Goal: Navigation & Orientation: Find specific page/section

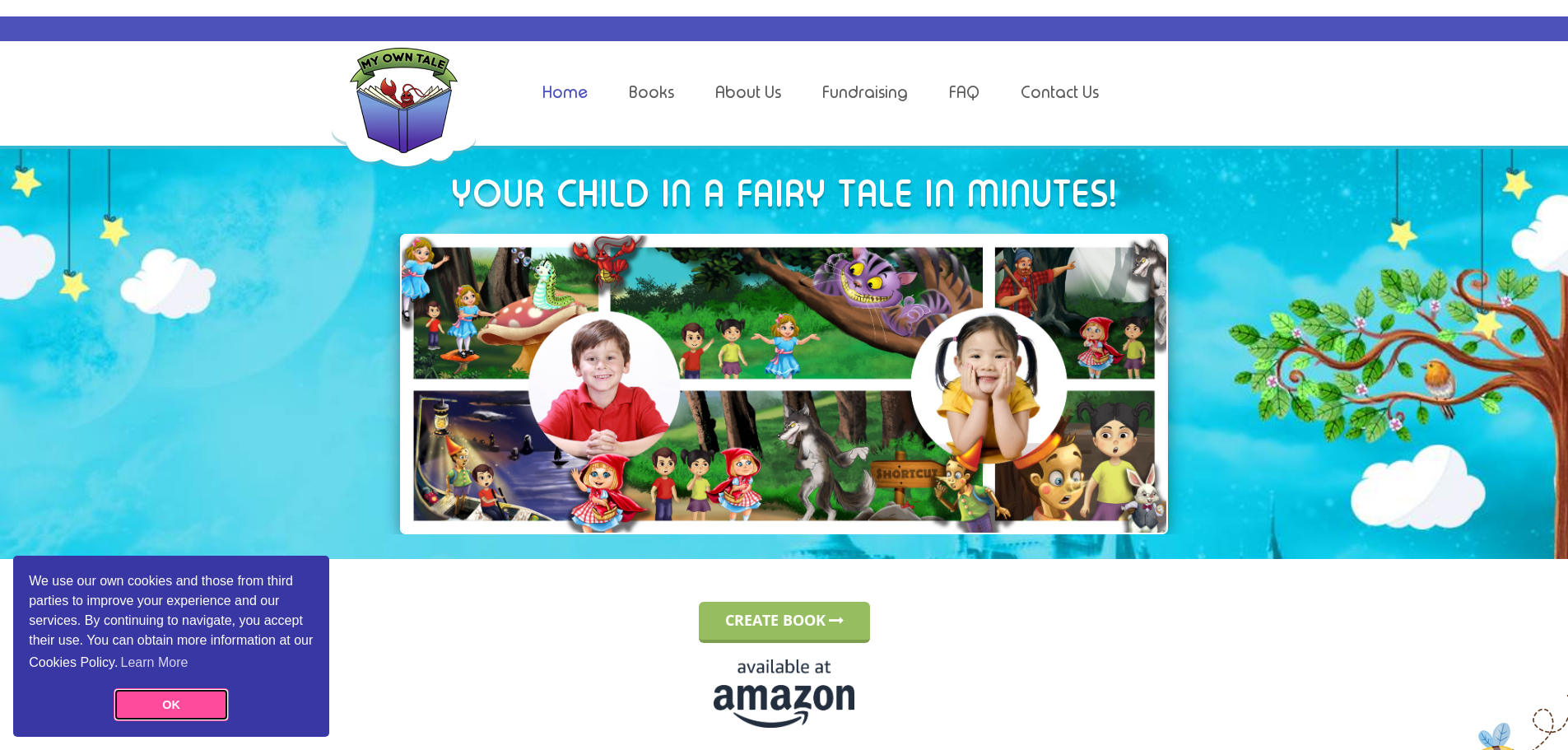
click at [175, 701] on link "OK" at bounding box center [171, 705] width 115 height 33
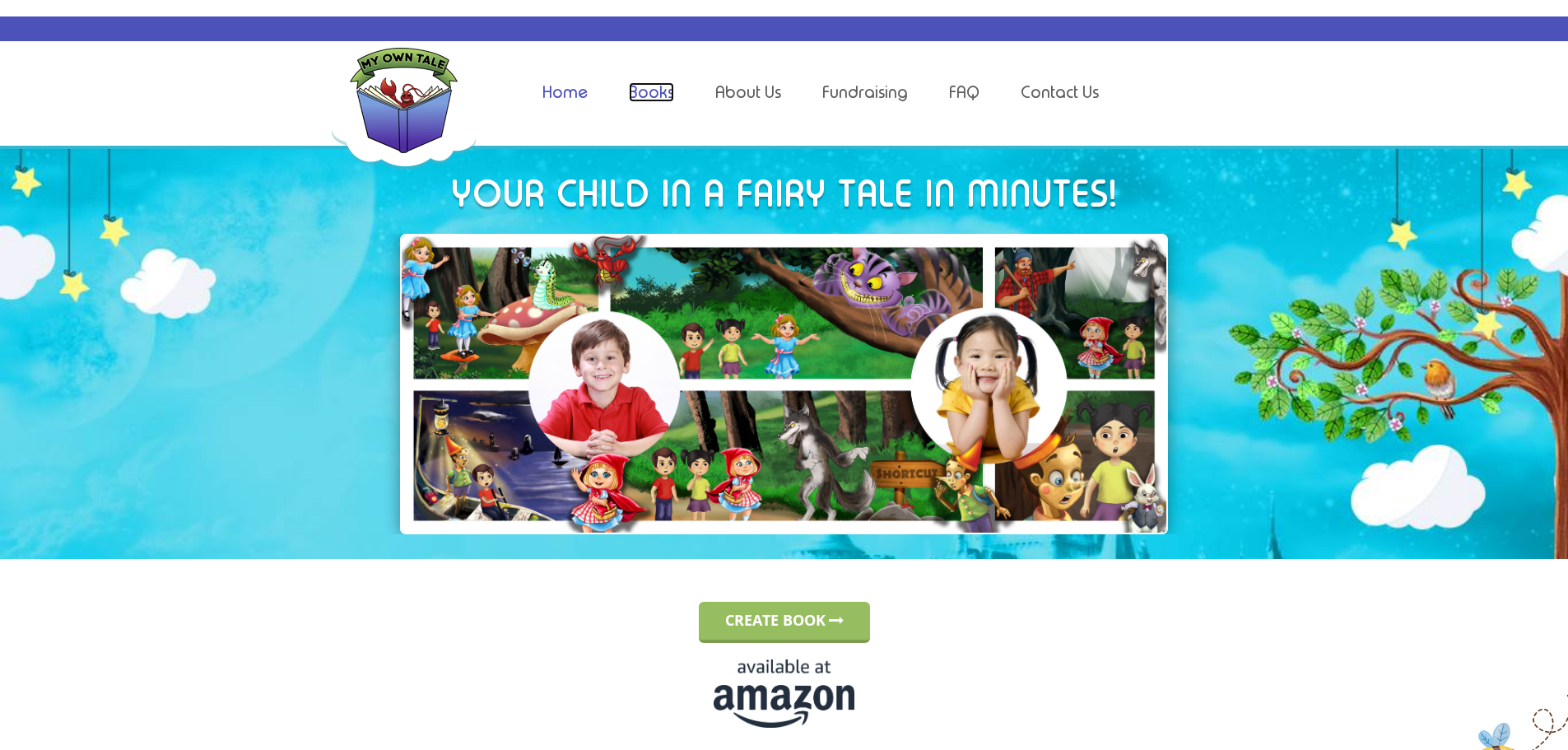
click at [651, 89] on link "Books" at bounding box center [651, 92] width 45 height 20
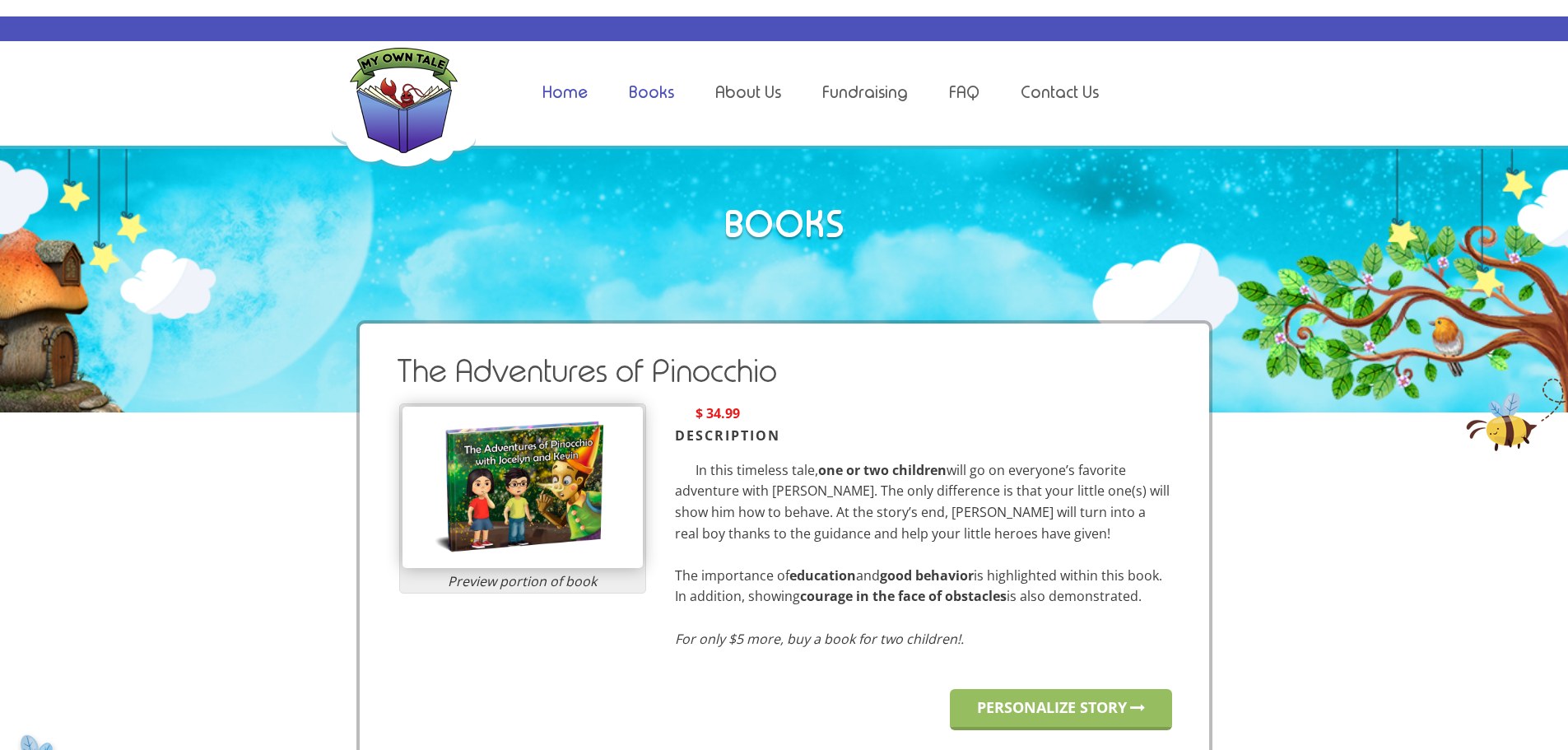
click at [564, 102] on li "Home" at bounding box center [564, 92] width 45 height 24
click at [564, 93] on link "Home" at bounding box center [564, 92] width 45 height 20
